Goal: Task Accomplishment & Management: Manage account settings

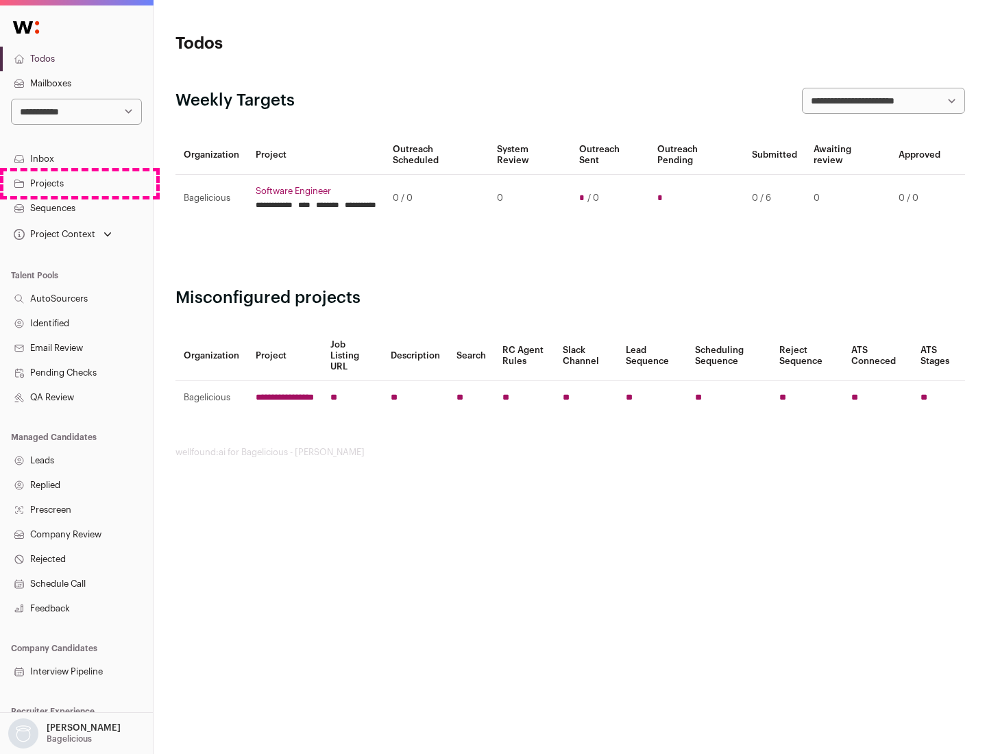
click at [76, 183] on link "Projects" at bounding box center [76, 183] width 153 height 25
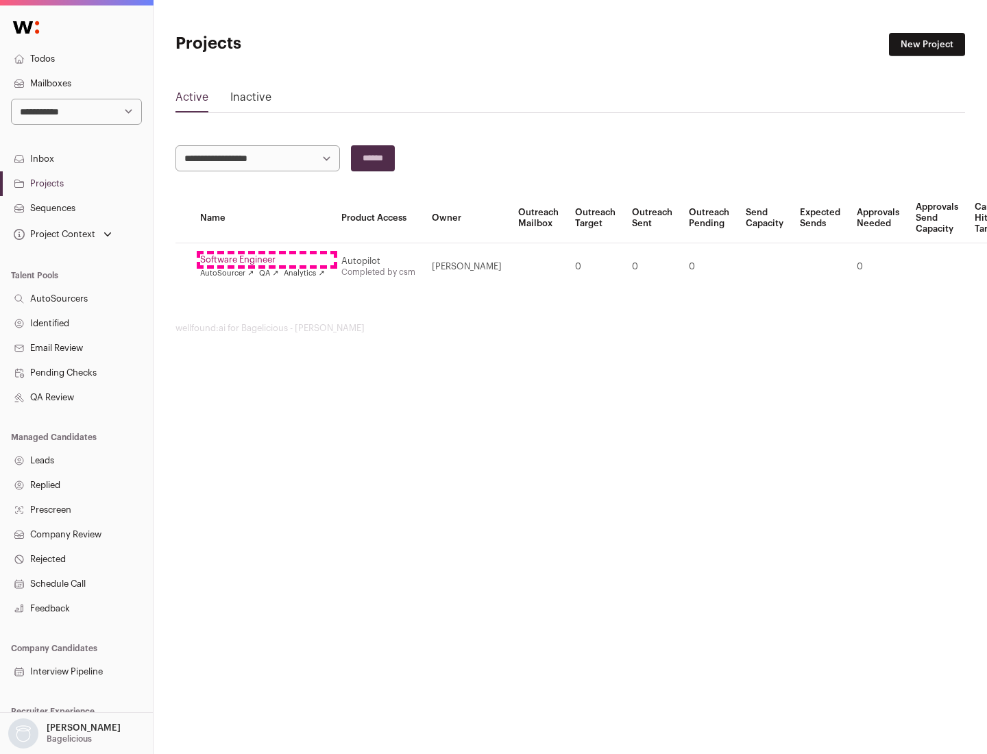
click at [267, 260] on link "Software Engineer" at bounding box center [262, 259] width 125 height 11
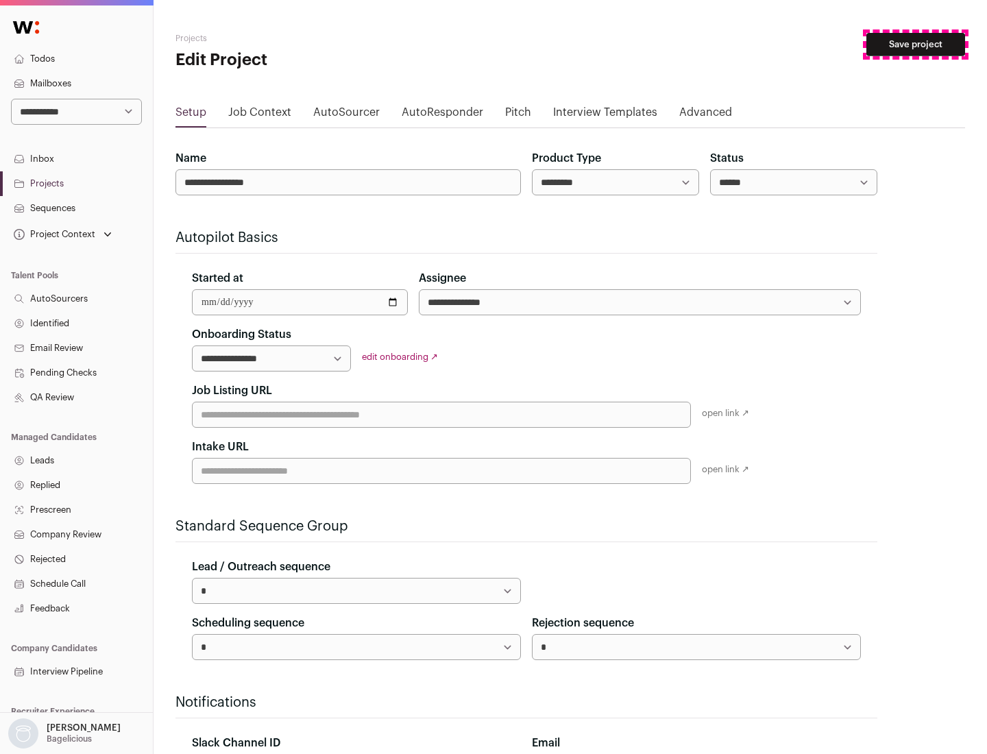
click at [916, 45] on button "Save project" at bounding box center [915, 44] width 99 height 23
